Goal: Task Accomplishment & Management: Use online tool/utility

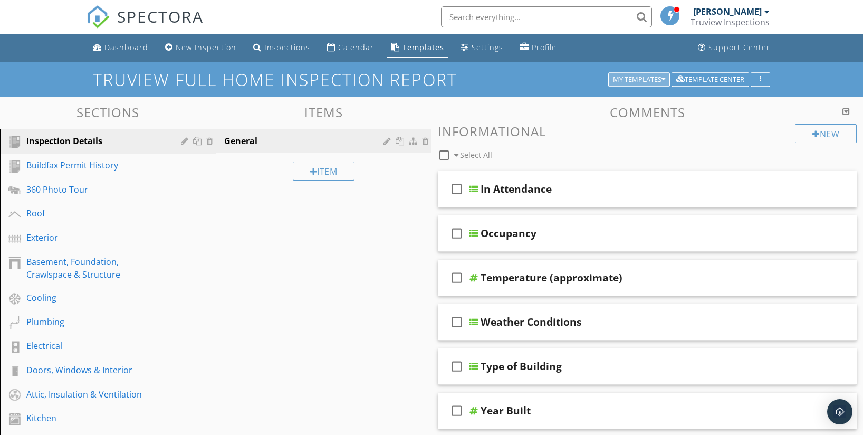
click at [655, 78] on div "My Templates" at bounding box center [639, 79] width 52 height 7
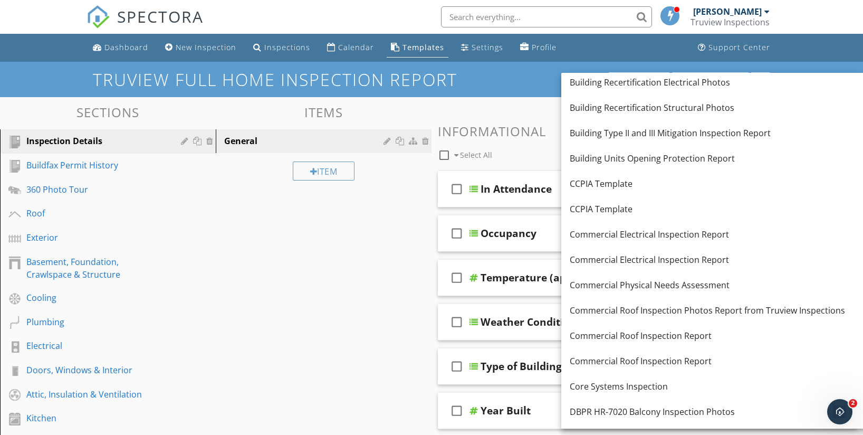
scroll to position [488, 0]
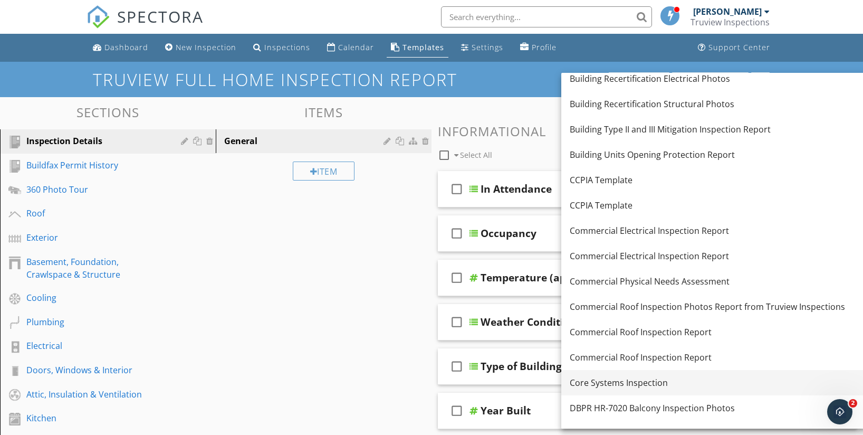
click at [635, 390] on link "Core Systems Inspection" at bounding box center [713, 382] width 304 height 25
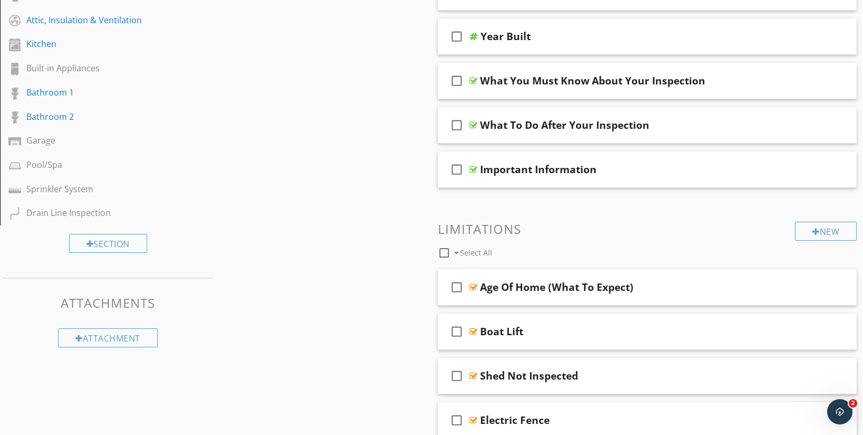
scroll to position [177, 0]
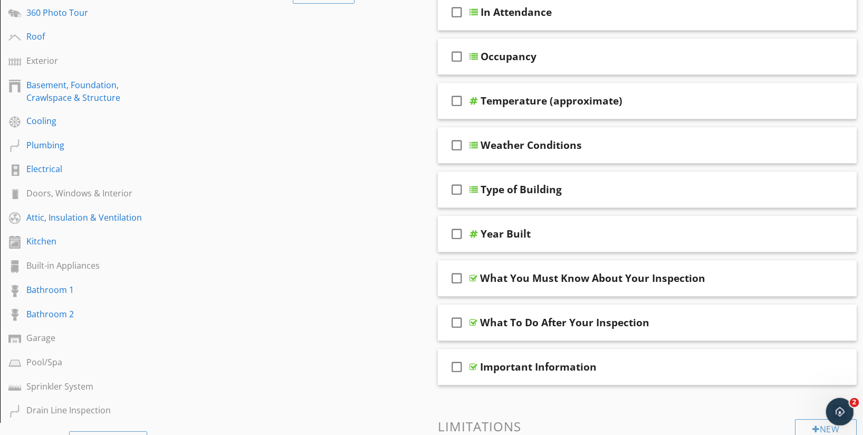
click at [836, 404] on icon "Open Intercom Messenger" at bounding box center [837, 409] width 17 height 17
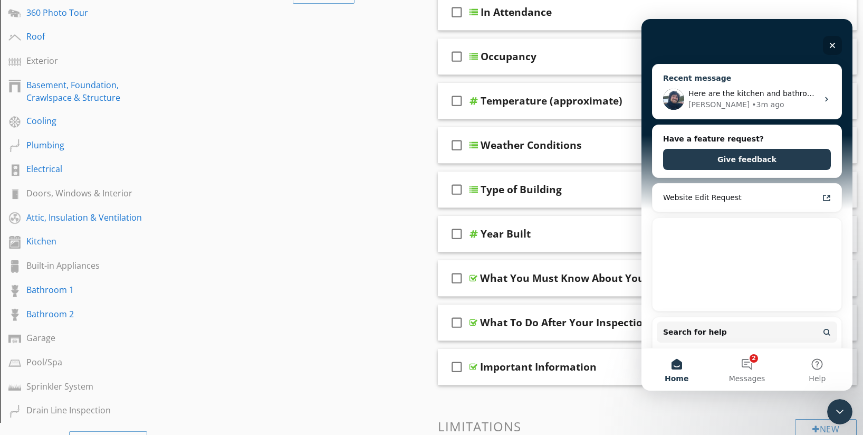
scroll to position [0, 0]
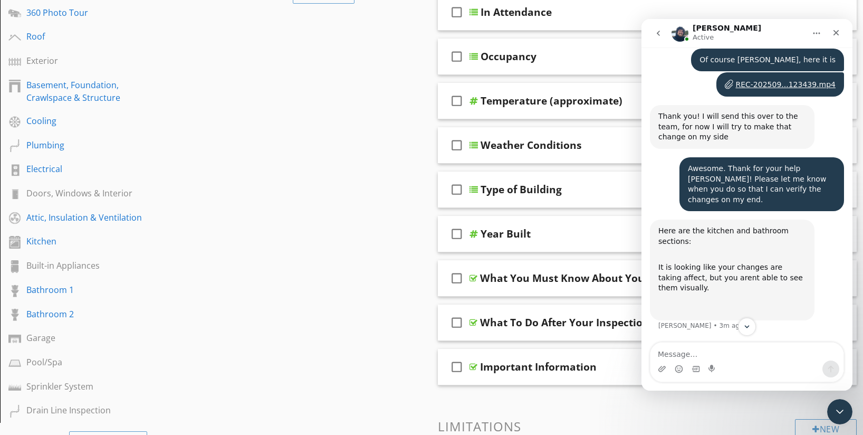
scroll to position [3641, 0]
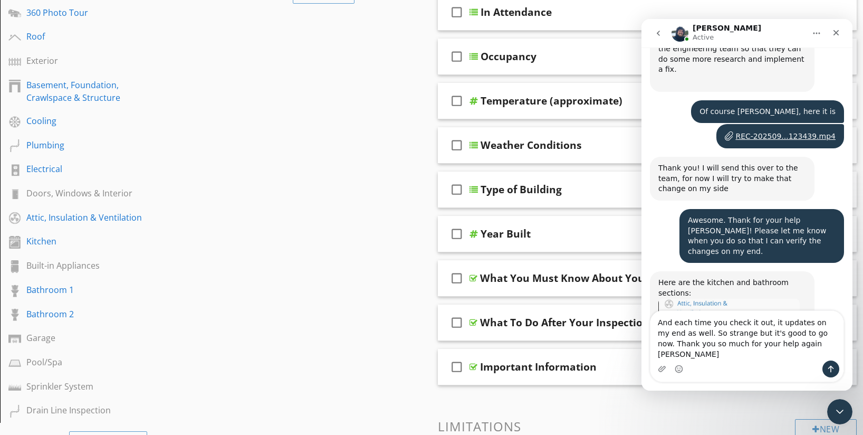
type textarea "And each time you check it out, it updates on my end as well. So strange but it…"
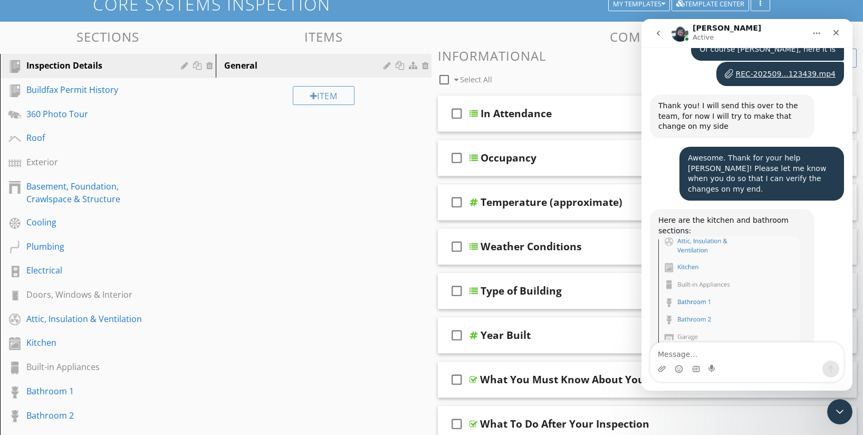
scroll to position [0, 0]
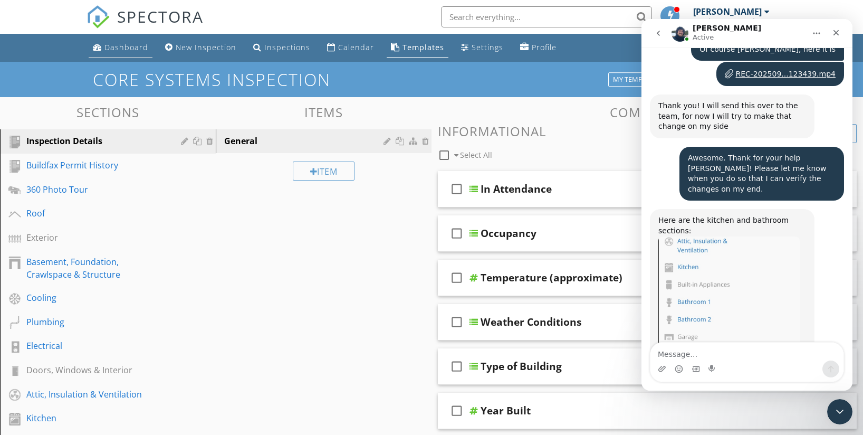
click at [117, 51] on div "Dashboard" at bounding box center [126, 47] width 44 height 10
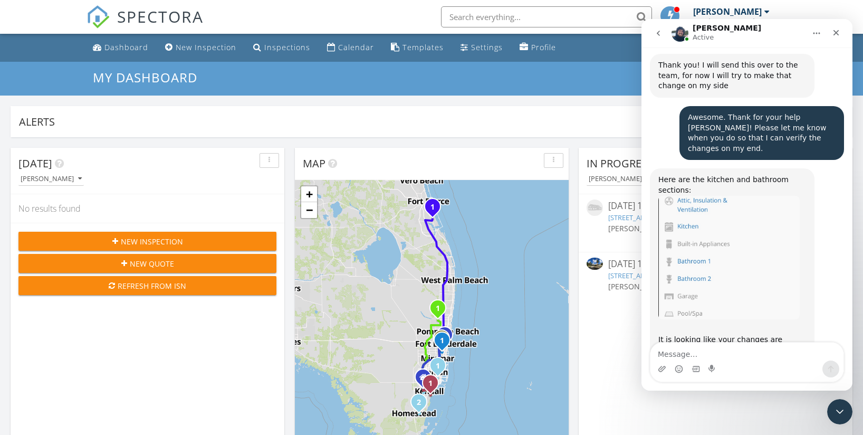
scroll to position [3817, 0]
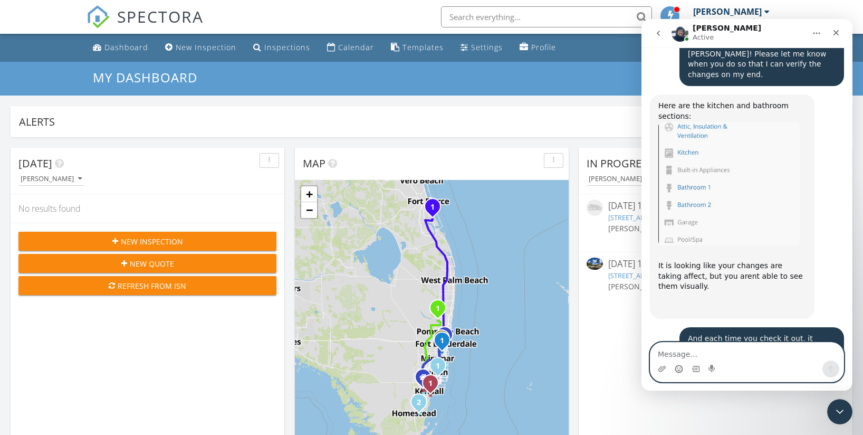
click at [677, 367] on icon "Emoji picker" at bounding box center [678, 368] width 8 height 8
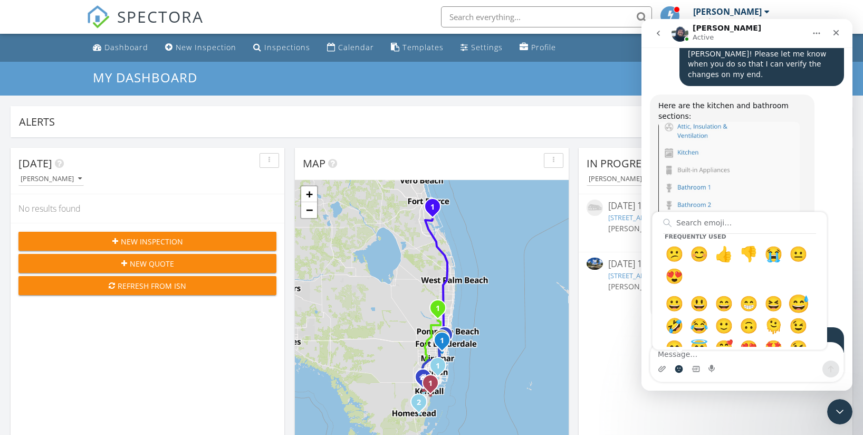
scroll to position [0, 0]
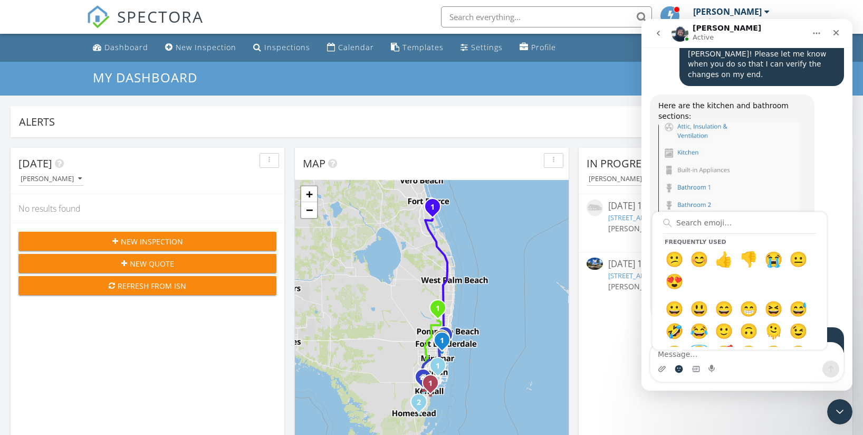
drag, startPoint x: 751, startPoint y: 365, endPoint x: 744, endPoint y: 363, distance: 7.7
click at [751, 365] on div "Frequently used 😕 😊 👍 👎 😭 😐 😍 😀 😃 😄 😁 😆 😅 🤣 😂 🙂 🙃 🫠 😉 😊 😇 🥰 😍 🤩 😘 😗 😚 😙 🥲 😋 😛 😜…" at bounding box center [746, 368] width 193 height 17
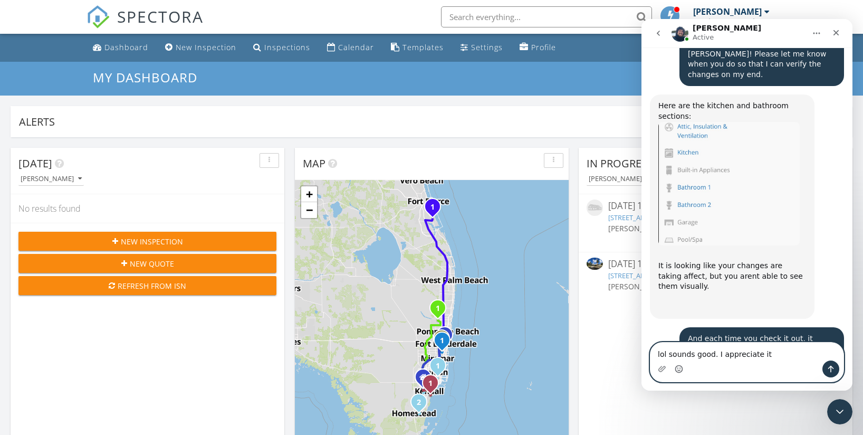
type textarea "lol sounds good. I appreciate it!"
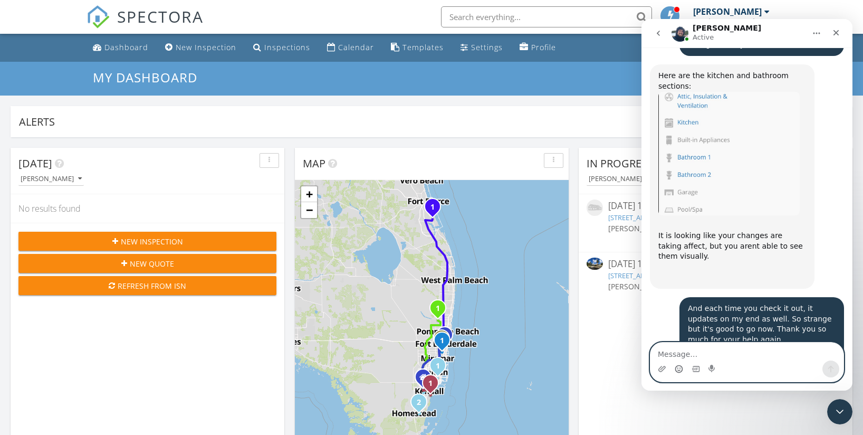
scroll to position [3848, 0]
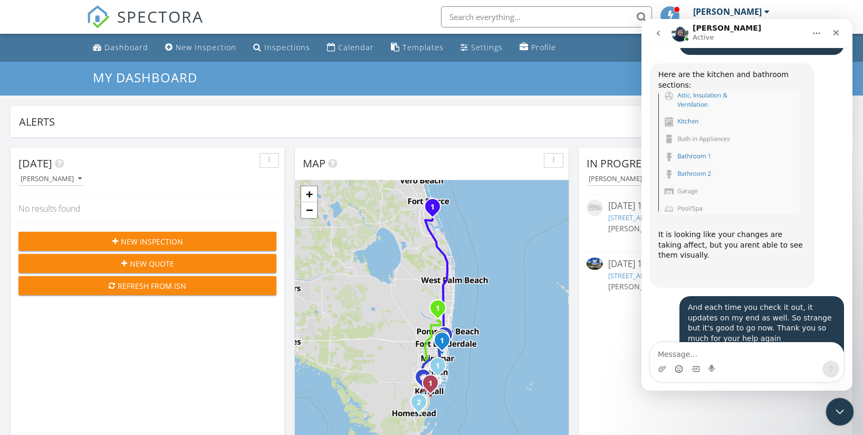
click at [835, 406] on icon "Close Intercom Messenger" at bounding box center [838, 409] width 13 height 13
